Goal: Check status: Check status

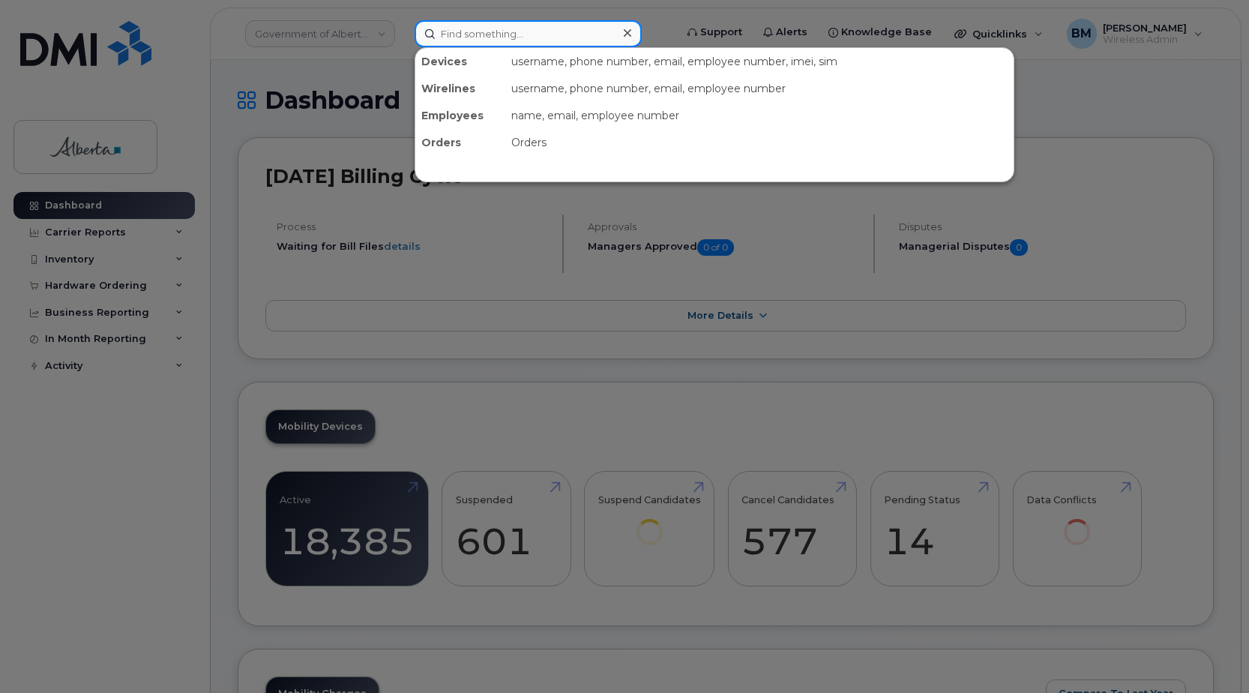
click at [469, 27] on input at bounding box center [528, 33] width 227 height 27
paste input "7802337248"
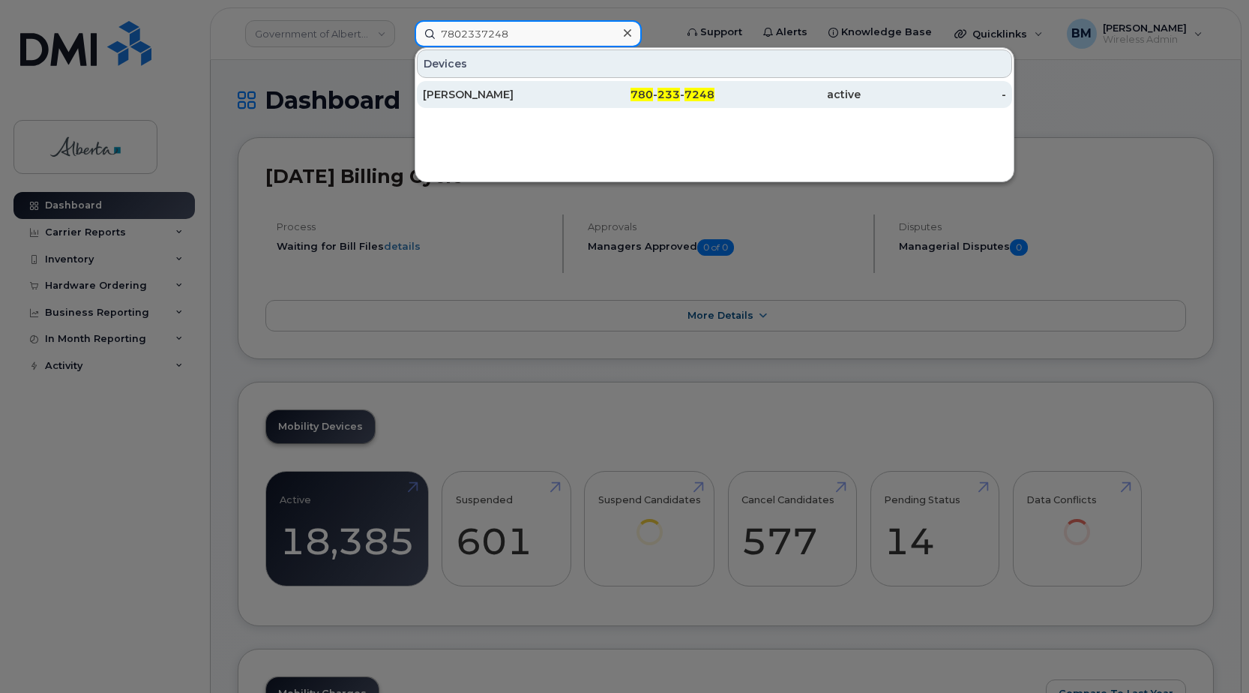
type input "7802337248"
click at [569, 82] on div "[PERSON_NAME]" at bounding box center [642, 94] width 146 height 27
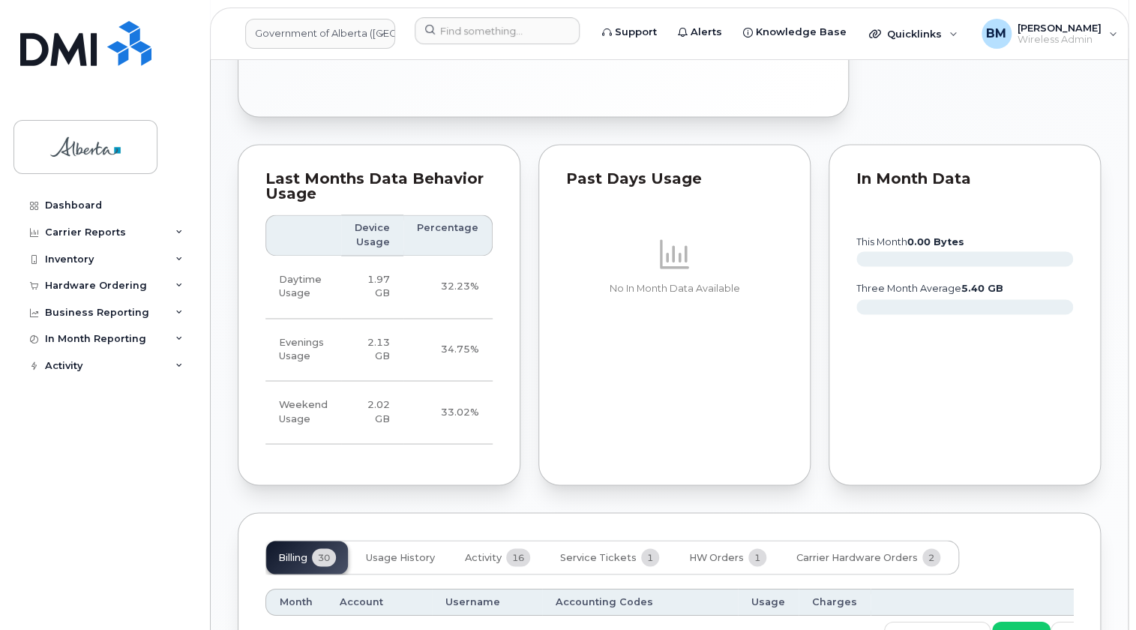
scroll to position [1009, 0]
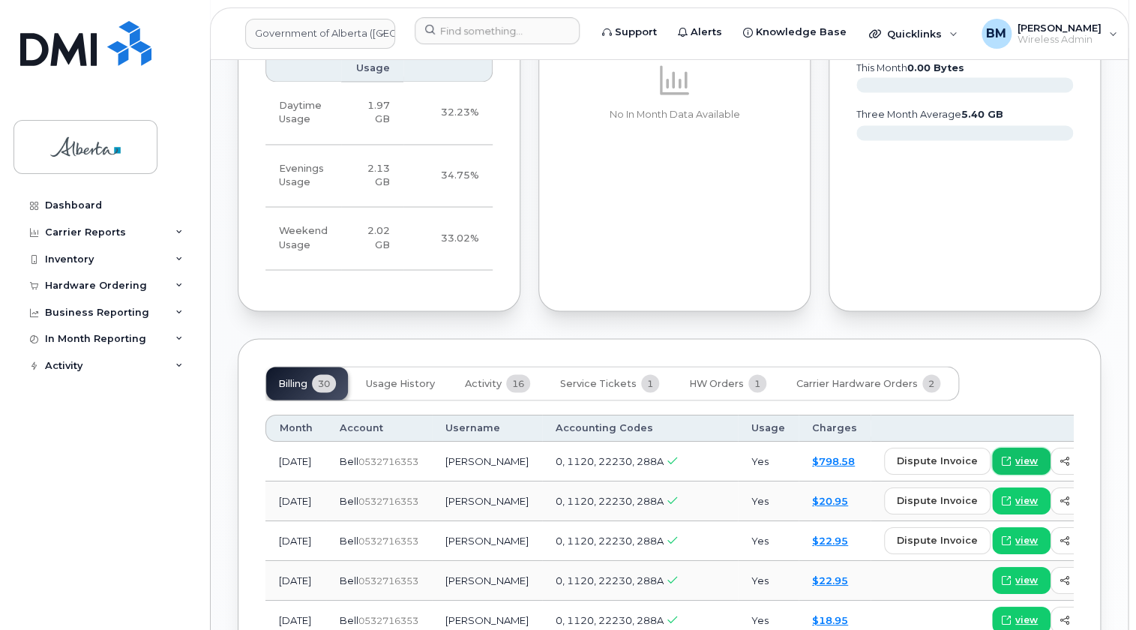
click at [1015, 454] on span "view" at bounding box center [1026, 460] width 22 height 13
